Goal: Communication & Community: Answer question/provide support

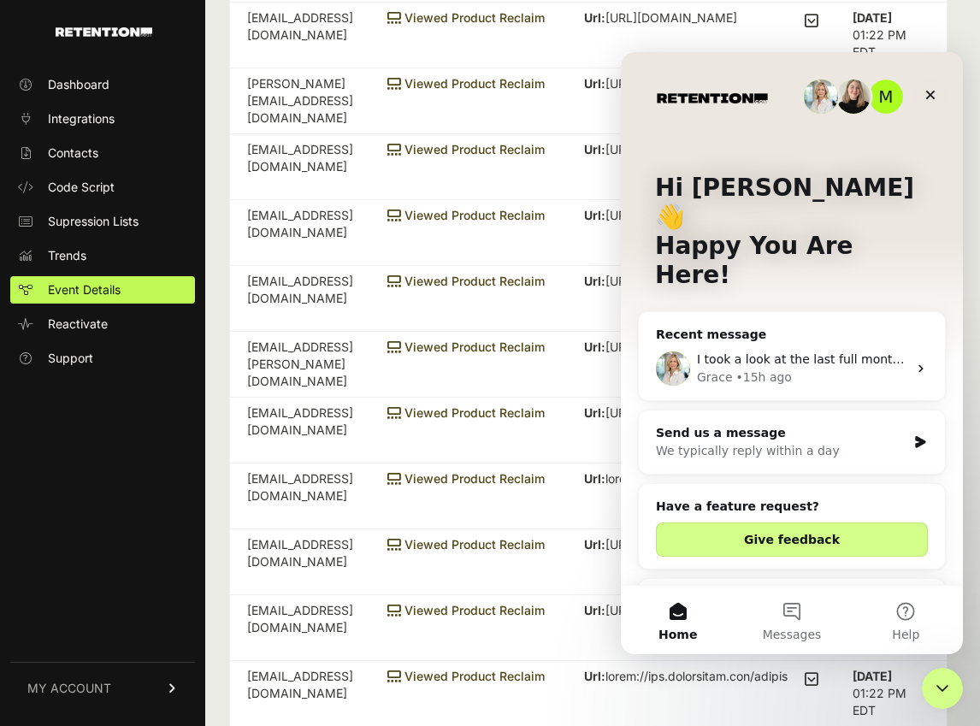
scroll to position [81, 0]
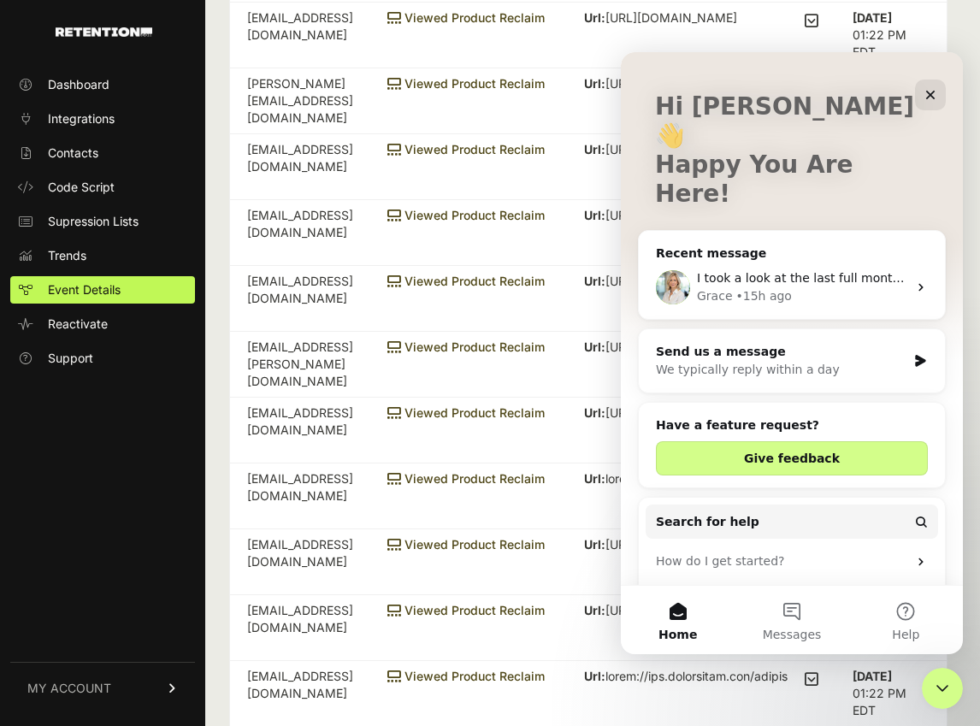
click at [784, 269] on div "I took a look at the last full month you used our Grow product, which was [DATE…" at bounding box center [802, 278] width 210 height 18
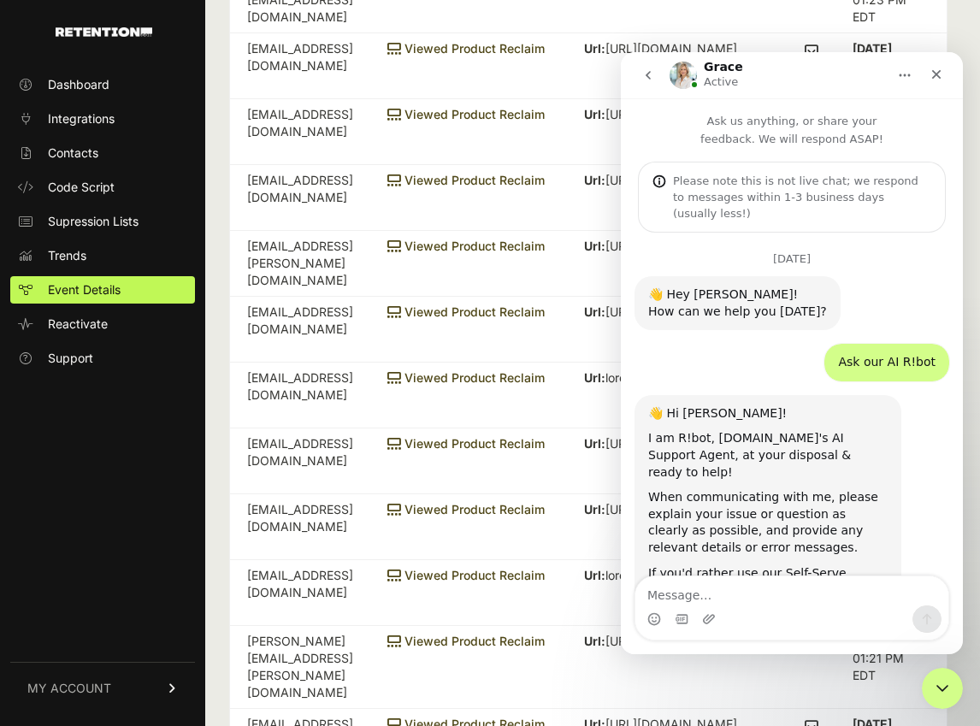
scroll to position [7322, 0]
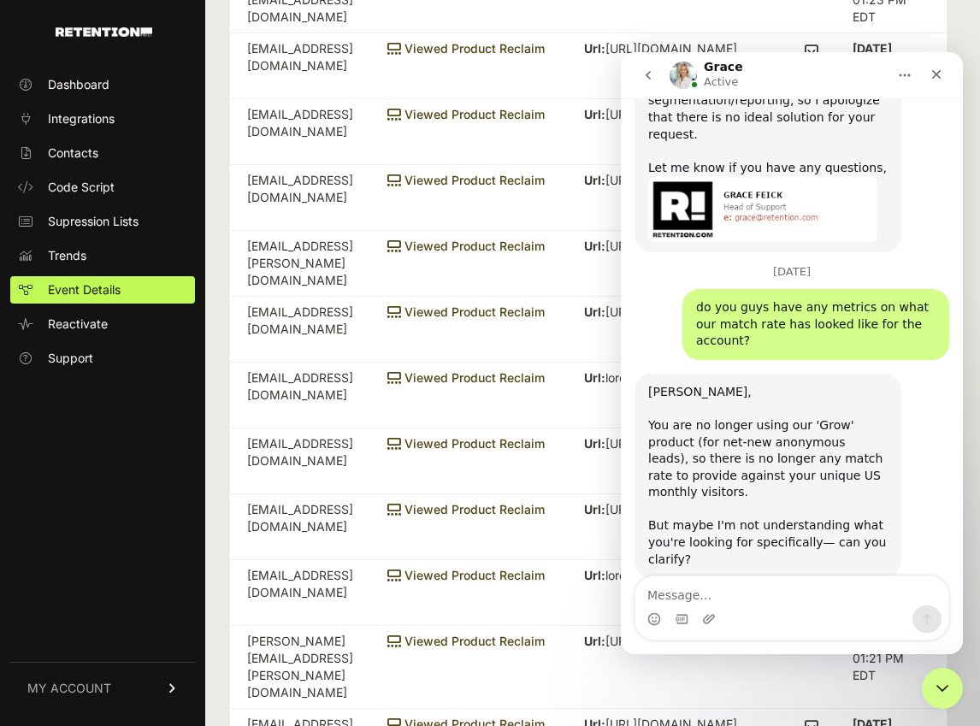
click at [772, 612] on div "Intercom messenger" at bounding box center [792, 619] width 313 height 27
click at [685, 589] on textarea "Message…" at bounding box center [792, 591] width 313 height 29
type textarea "Y"
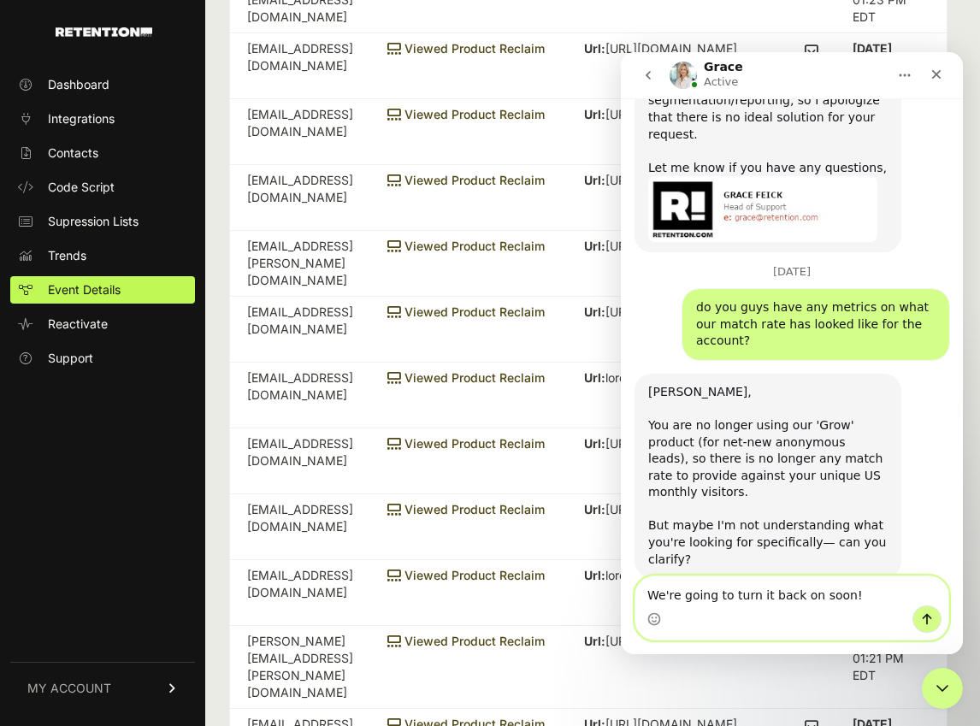
type textarea "We're going to turn it back on soon!"
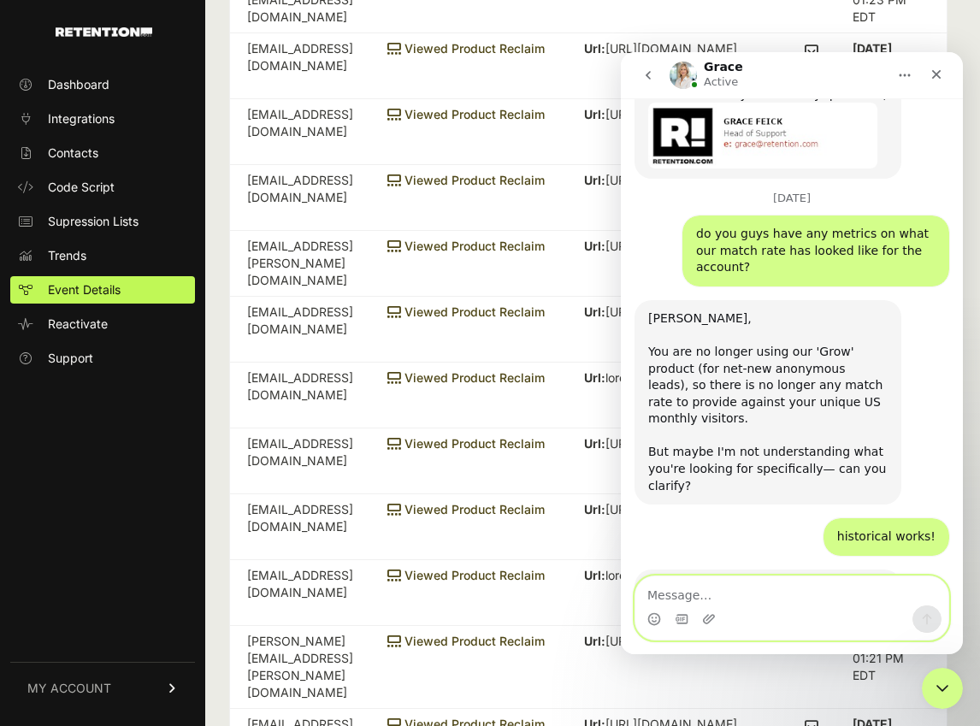
scroll to position [7364, 0]
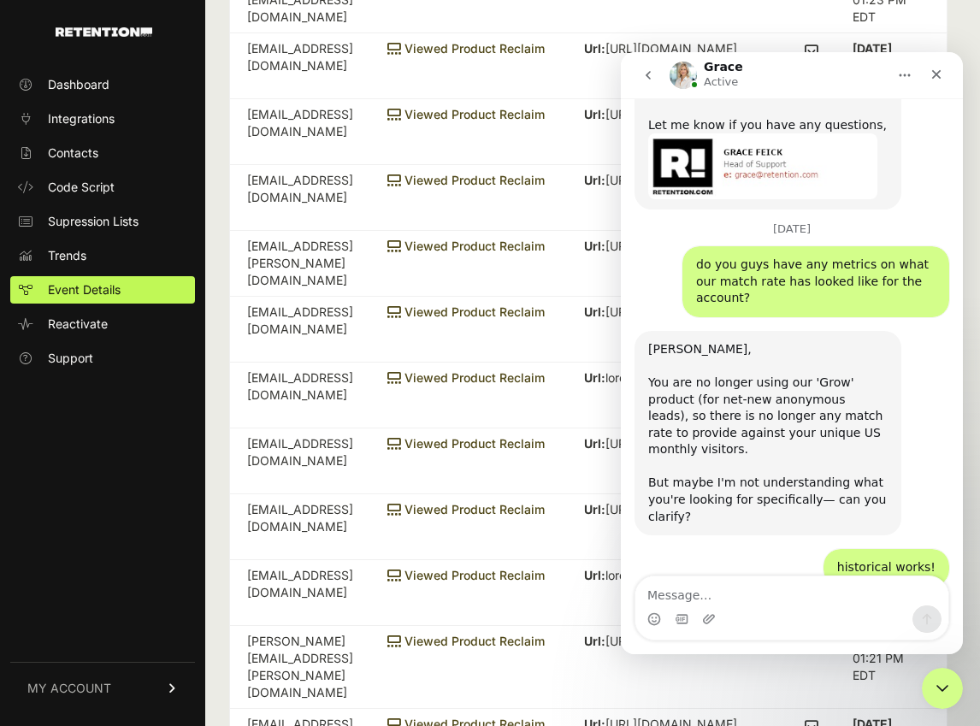
drag, startPoint x: 649, startPoint y: 161, endPoint x: 817, endPoint y: 393, distance: 286.1
copy div "I took a look at the last full month you used our Grow product, which was [DATE…"
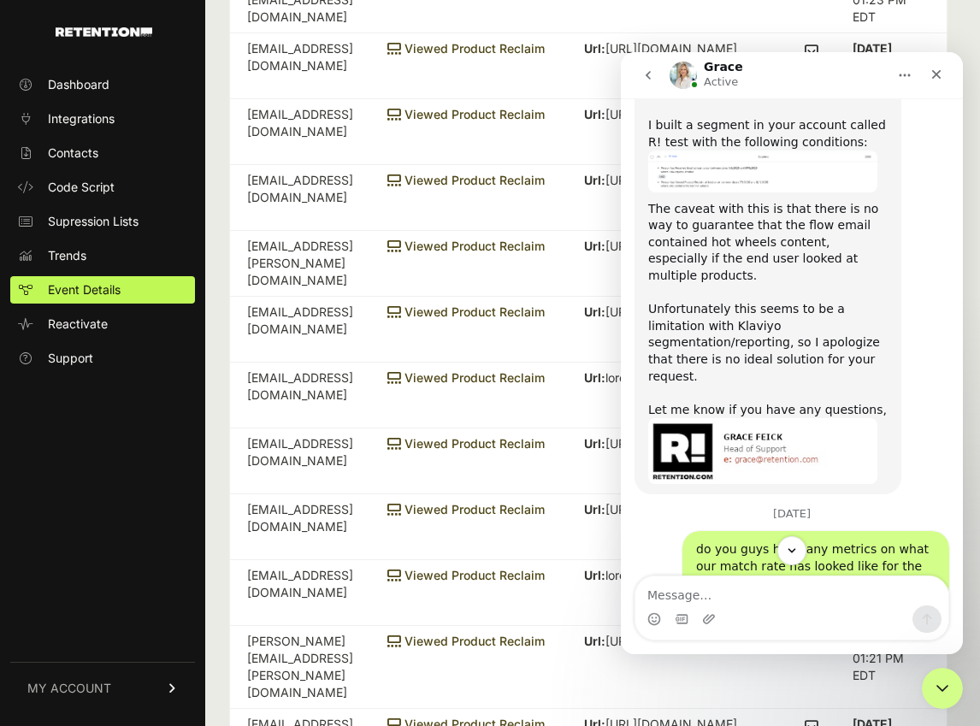
scroll to position [7077, 0]
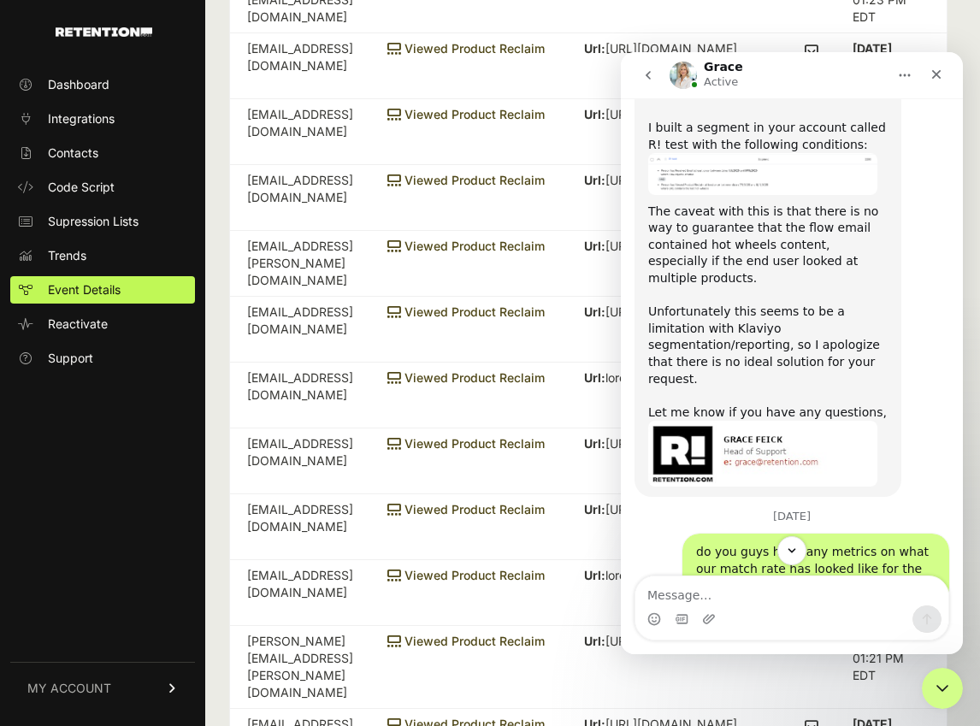
copy div "I took a look at the last full month you used our Grow product, which was [DATE…"
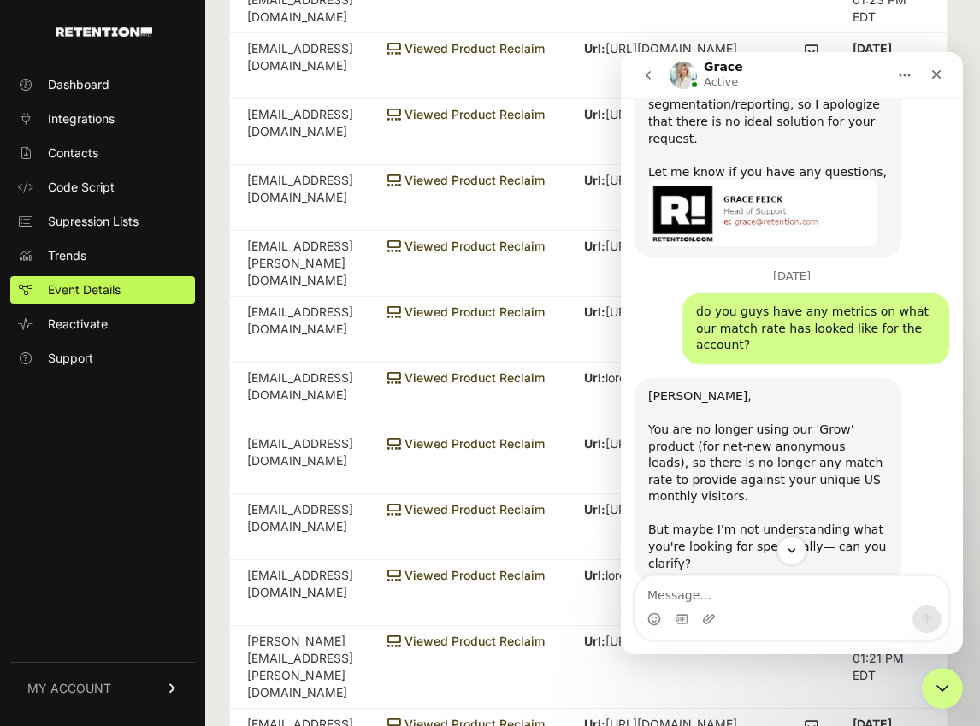
scroll to position [7319, 0]
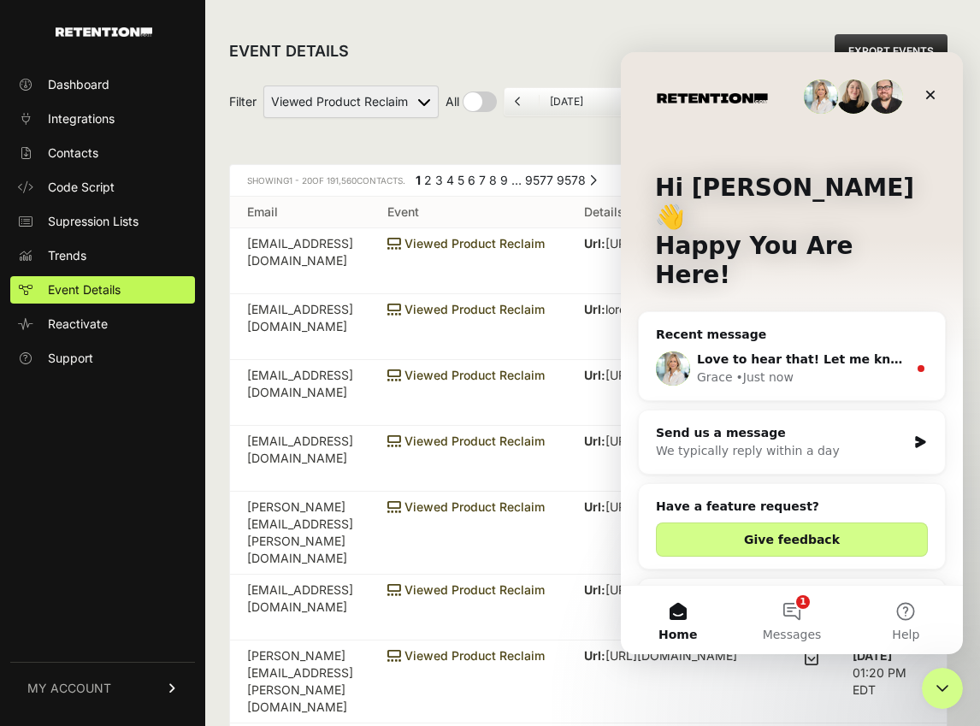
click at [821, 352] on span "Love to hear that! Let me know if I can help facilitate that process in any way." at bounding box center [961, 359] width 529 height 14
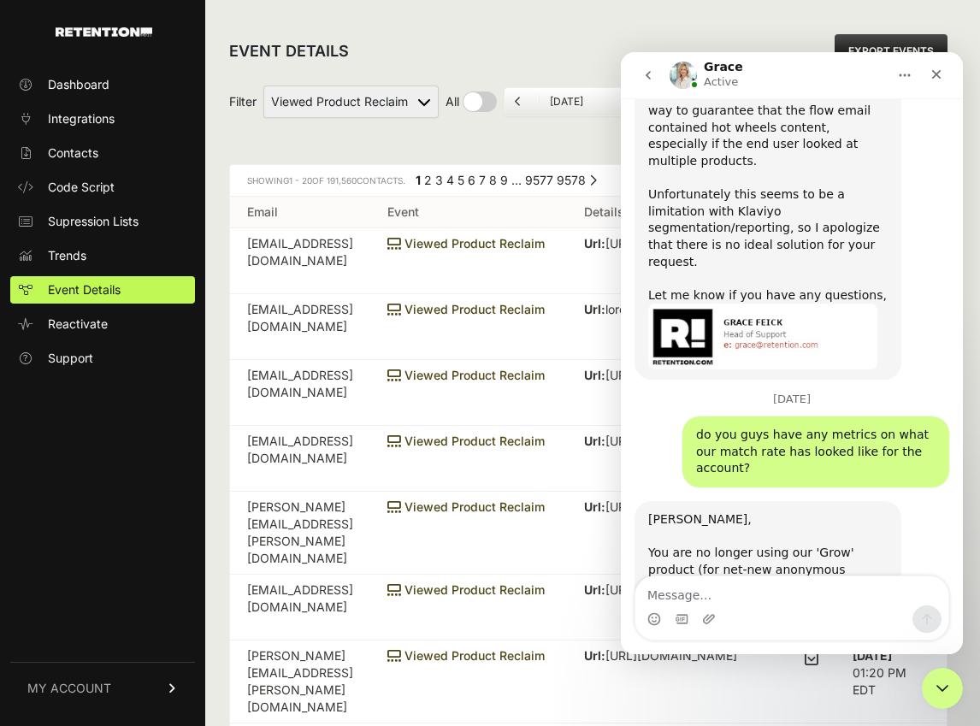
scroll to position [7491, 0]
